Goal: Check status: Check status

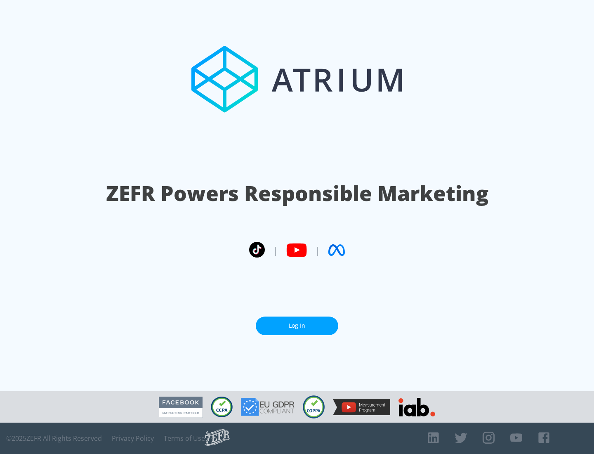
click at [297, 322] on link "Log In" at bounding box center [297, 325] width 83 height 19
